Goal: Task Accomplishment & Management: Use online tool/utility

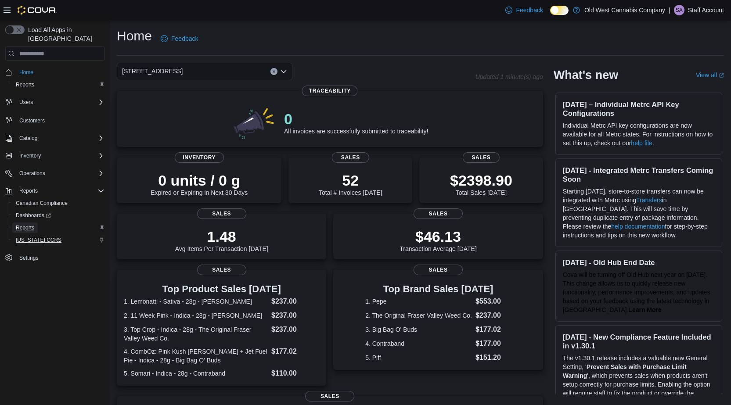
click at [26, 224] on span "Reports" at bounding box center [25, 227] width 18 height 7
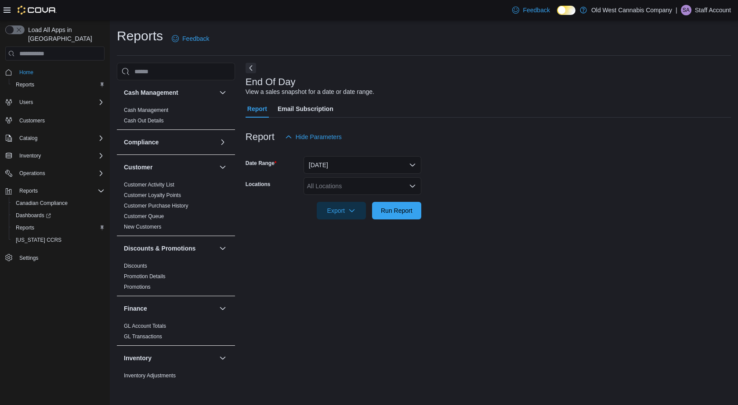
click at [412, 186] on icon "Open list of options" at bounding box center [412, 186] width 7 height 7
click at [361, 213] on span "215 King Street East" at bounding box center [352, 213] width 61 height 9
click at [389, 214] on span "Run Report" at bounding box center [397, 210] width 32 height 9
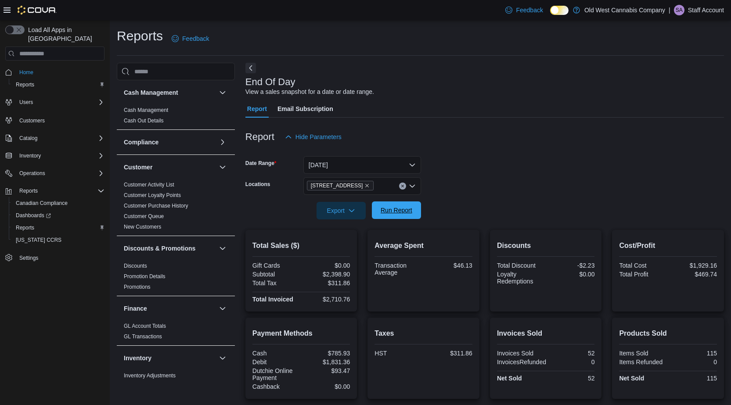
click at [409, 212] on span "Run Report" at bounding box center [397, 210] width 32 height 9
click at [409, 211] on span "Run Report" at bounding box center [397, 210] width 32 height 9
click at [332, 214] on span "Export" at bounding box center [341, 211] width 39 height 18
click at [339, 245] on span "Export to Pdf" at bounding box center [343, 245] width 40 height 7
